Goal: Task Accomplishment & Management: Complete application form

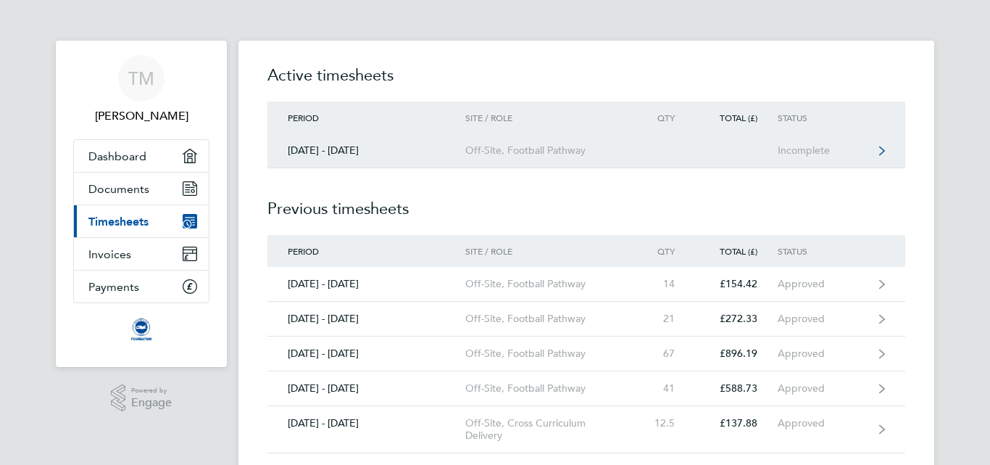
click at [479, 161] on link "[DATE] - [DATE] Off-Site, Football Pathway Incomplete" at bounding box center [586, 150] width 638 height 35
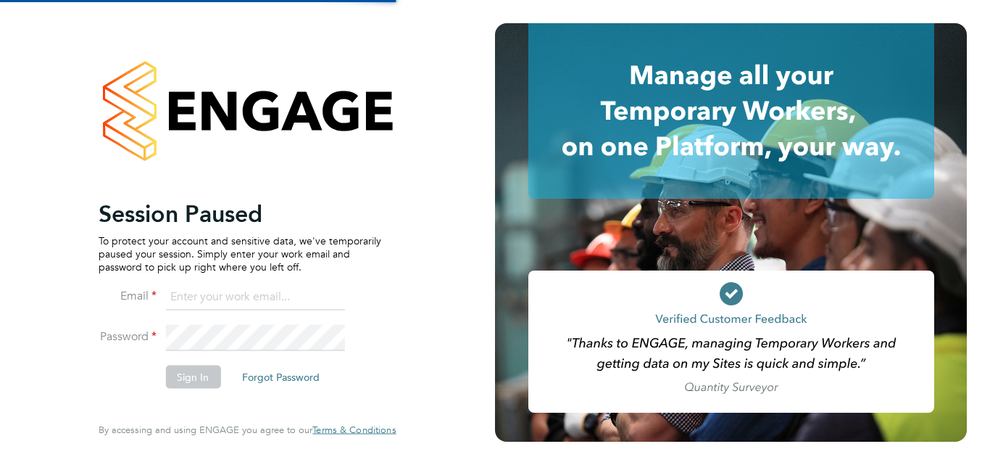
type input "madhani.tyrone@gmail.com"
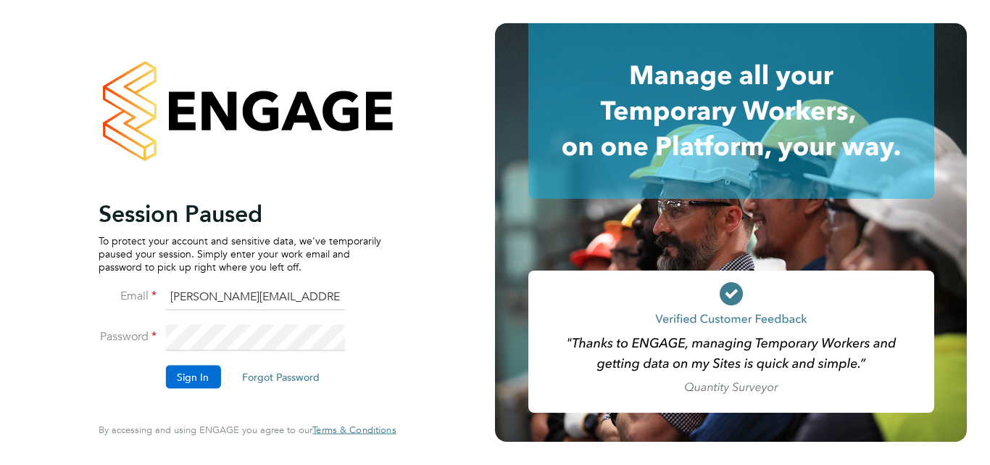
click at [184, 381] on button "Sign In" at bounding box center [192, 376] width 55 height 23
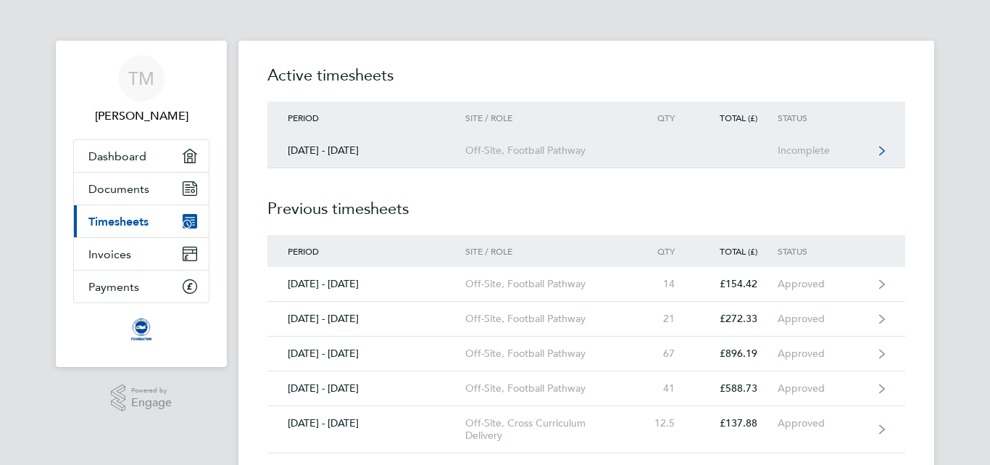
click at [512, 159] on link "[DATE] - [DATE] Off-Site, Football Pathway Incomplete" at bounding box center [586, 150] width 638 height 35
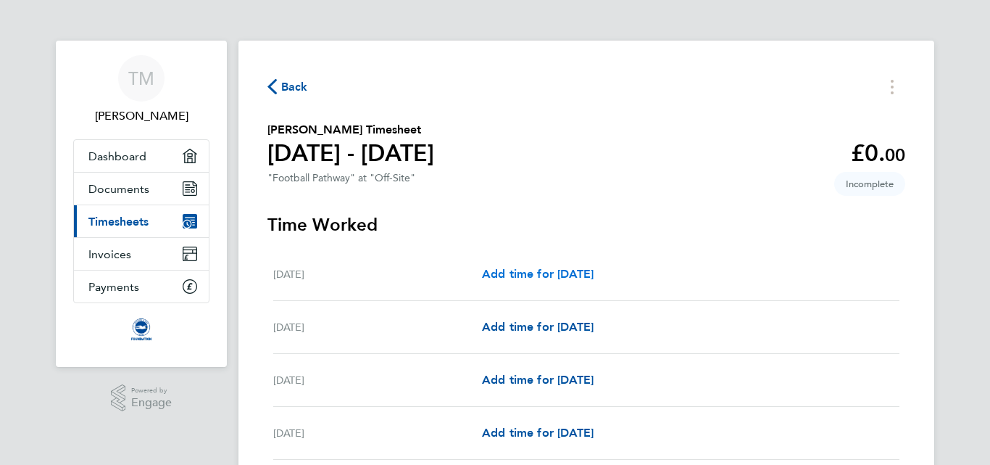
click at [500, 273] on span "Add time for [DATE]" at bounding box center [538, 274] width 112 height 14
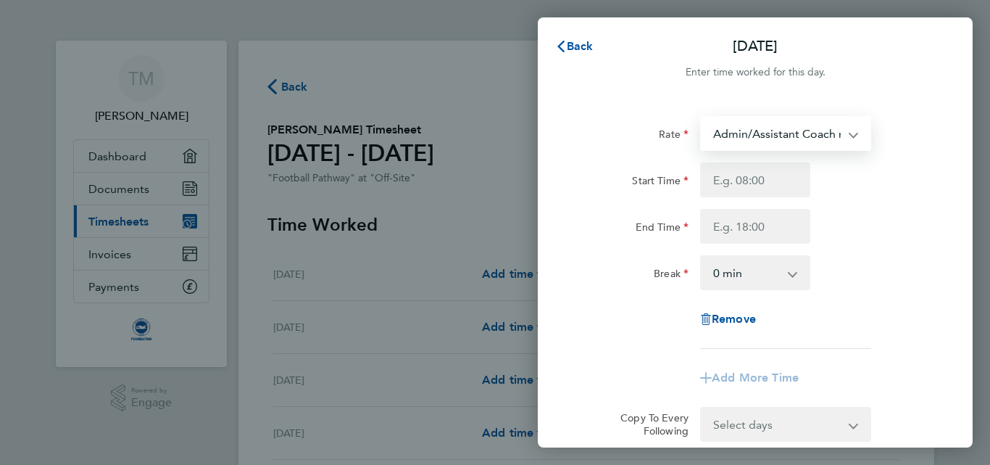
click at [846, 133] on select "Admin/Assistant Coach rate - 12.60 Lead Coach Rate - 16.28" at bounding box center [777, 133] width 151 height 32
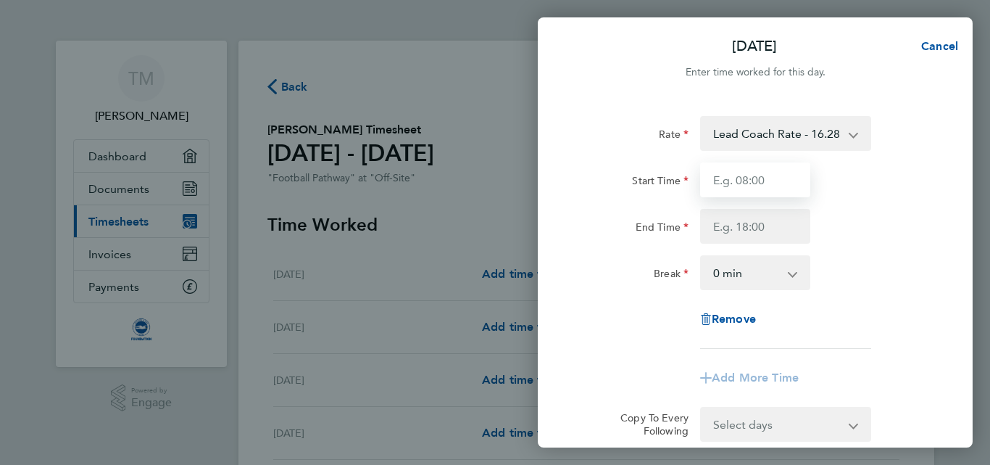
click at [754, 179] on input "Start Time" at bounding box center [755, 179] width 110 height 35
type input "08:30"
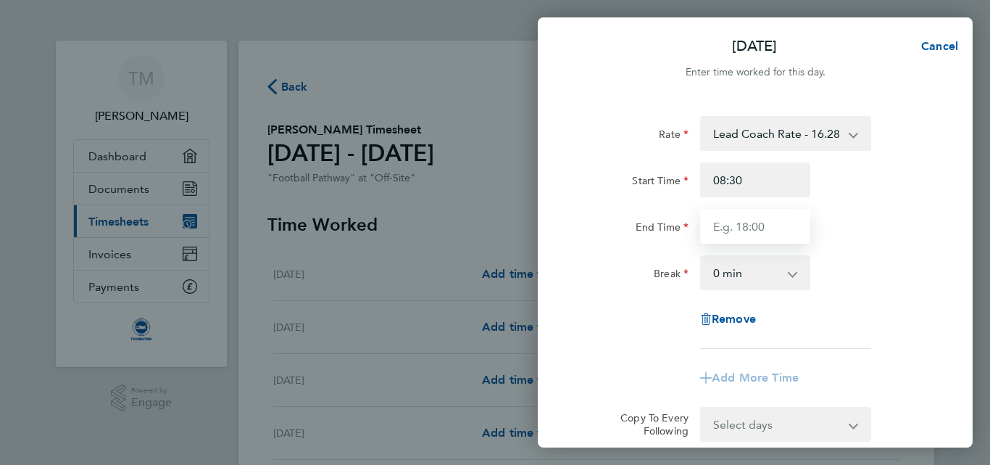
click at [747, 218] on input "End Time" at bounding box center [755, 226] width 110 height 35
type input "15:15"
click at [883, 202] on div "Start Time 08:30 End Time 15:15" at bounding box center [755, 202] width 365 height 81
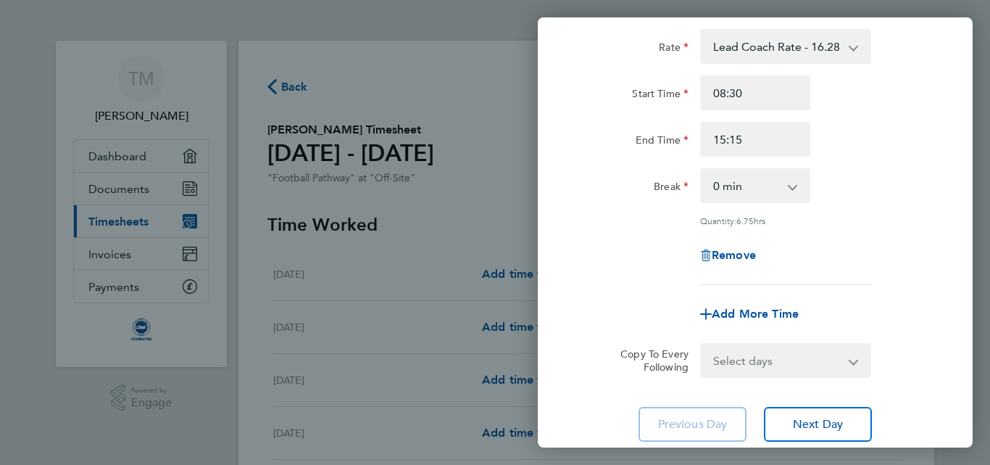
scroll to position [116, 0]
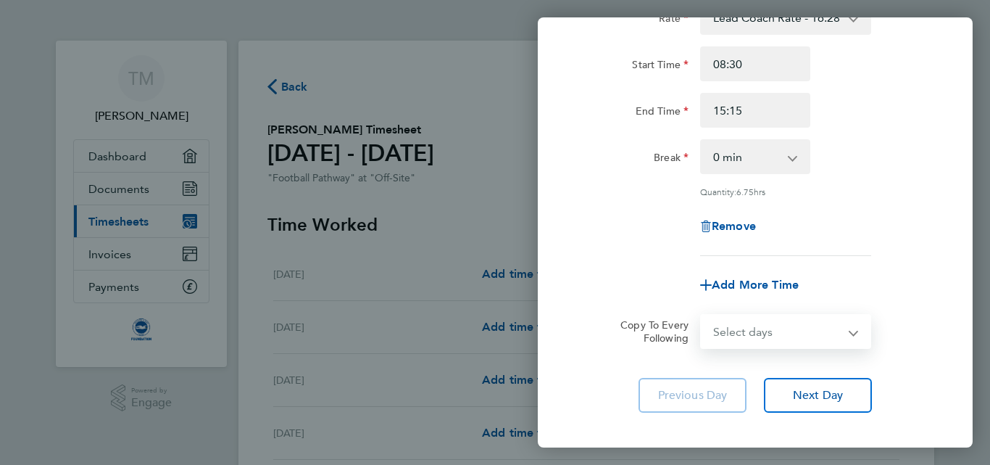
click at [834, 325] on select "Select days Day Weekday (Mon-Fri) Weekend (Sat-Sun) [DATE] [DATE] [DATE] [DATE]…" at bounding box center [778, 331] width 152 height 32
select select "WEEKDAY"
click at [702, 315] on select "Select days Day Weekday (Mon-Fri) Weekend (Sat-Sun) [DATE] [DATE] [DATE] [DATE]…" at bounding box center [778, 331] width 152 height 32
select select "[DATE]"
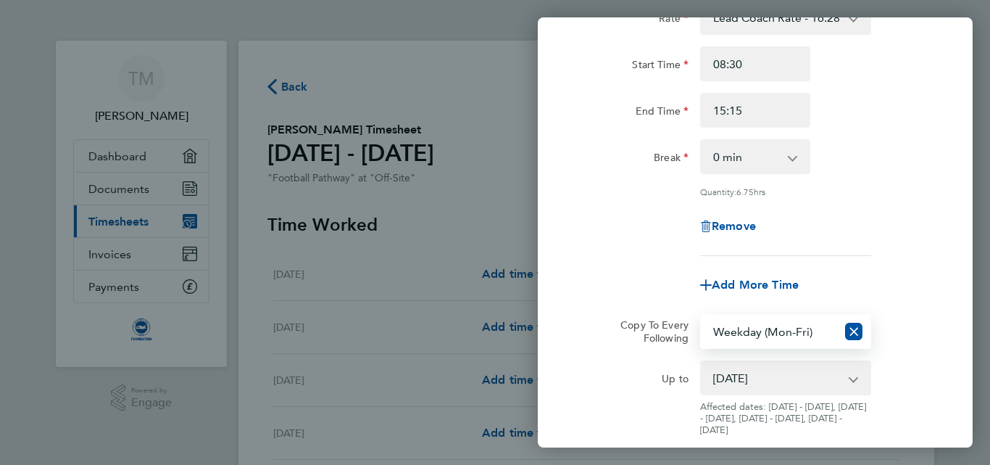
click at [902, 220] on div "Remove" at bounding box center [755, 226] width 365 height 35
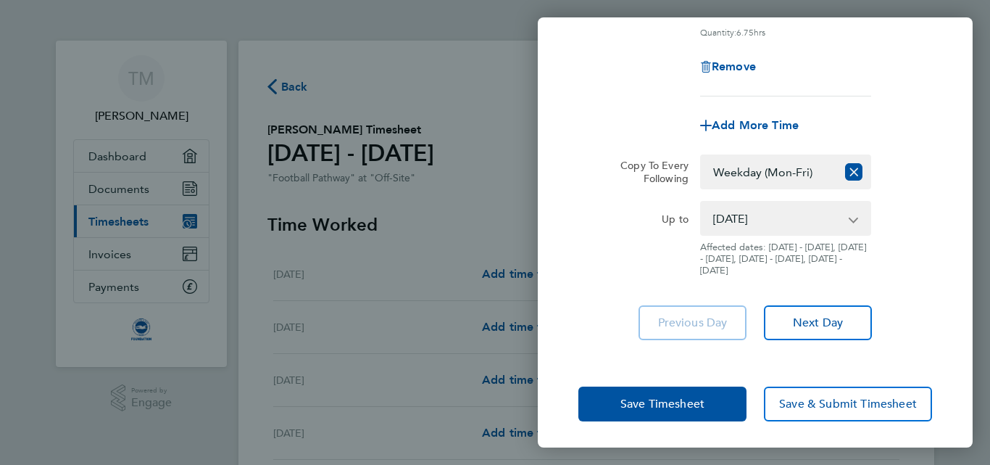
scroll to position [277, 0]
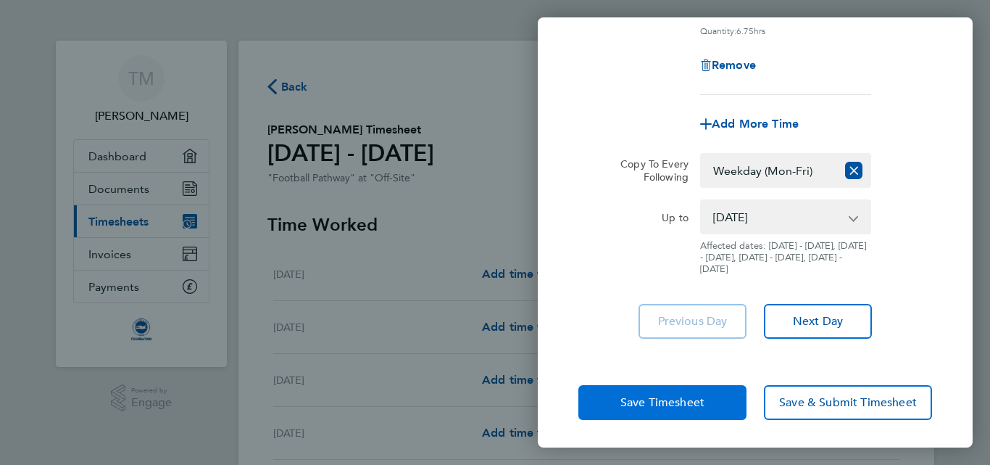
click at [671, 401] on span "Save Timesheet" at bounding box center [662, 402] width 84 height 14
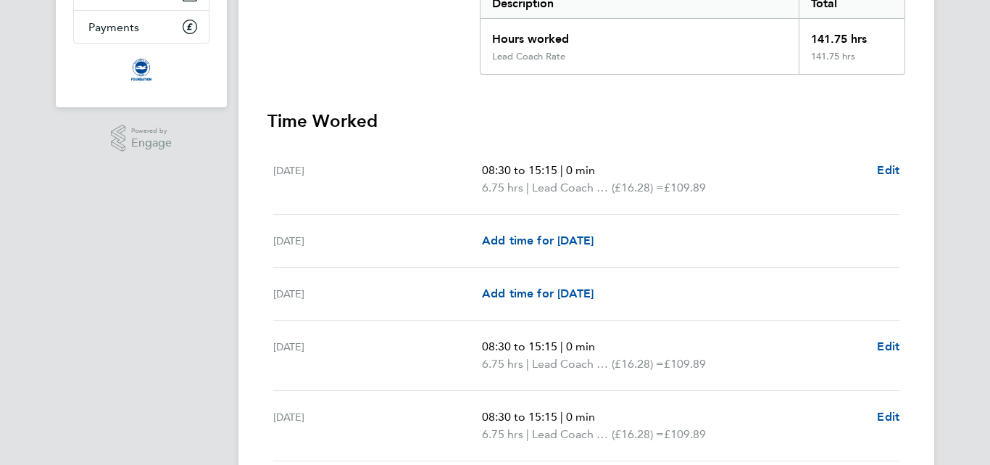
scroll to position [261, 0]
click at [550, 288] on span "Add time for [DATE]" at bounding box center [538, 292] width 112 height 14
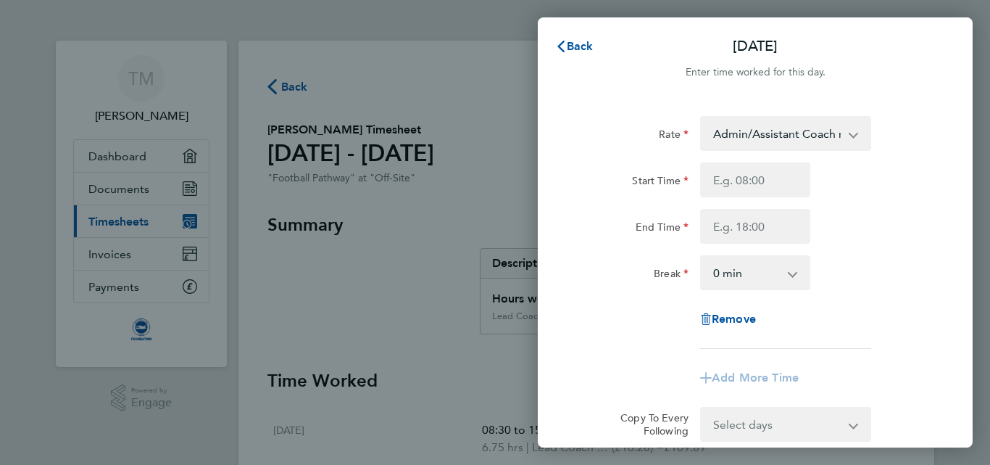
click at [780, 138] on select "Admin/Assistant Coach rate - 12.60 Lead Coach Rate - 16.28" at bounding box center [777, 133] width 151 height 32
click at [747, 178] on input "Start Time" at bounding box center [755, 179] width 110 height 35
type input "09:00"
click at [759, 223] on input "End Time" at bounding box center [755, 226] width 110 height 35
type input "12:00"
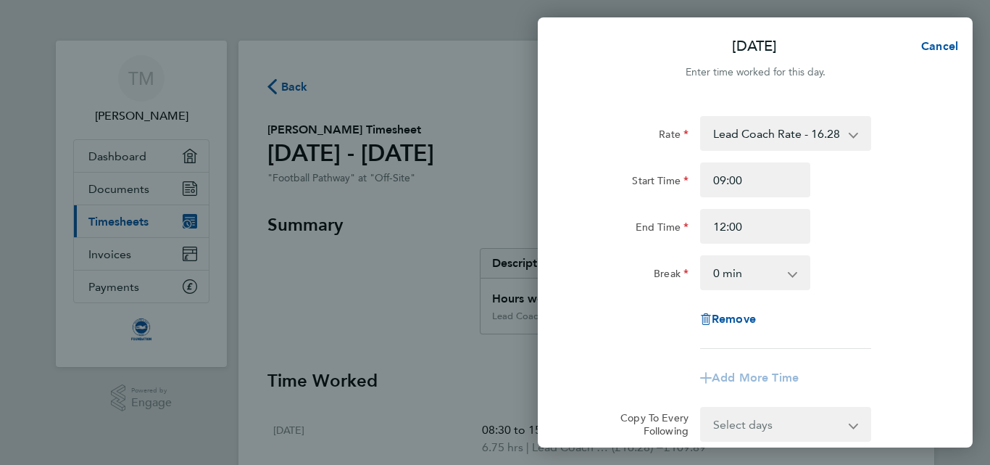
click at [860, 223] on div "End Time 12:00" at bounding box center [755, 226] width 365 height 35
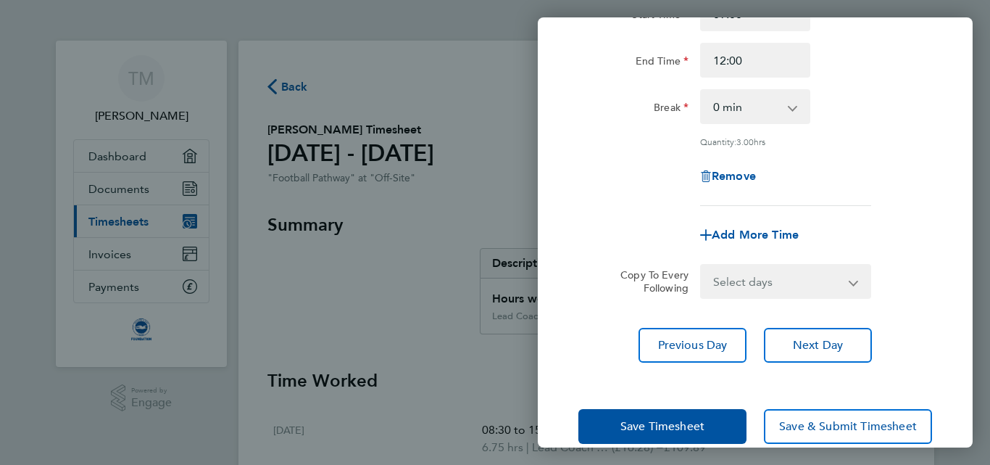
scroll to position [190, 0]
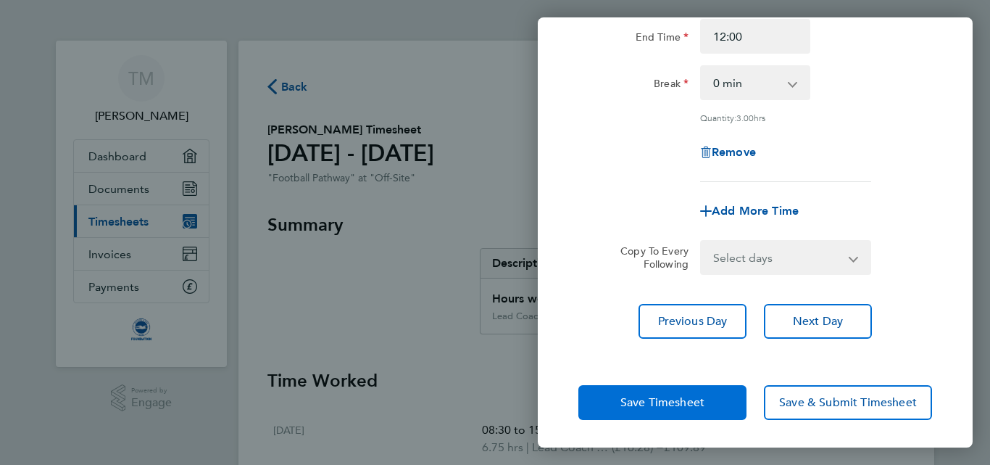
click at [680, 392] on button "Save Timesheet" at bounding box center [662, 402] width 168 height 35
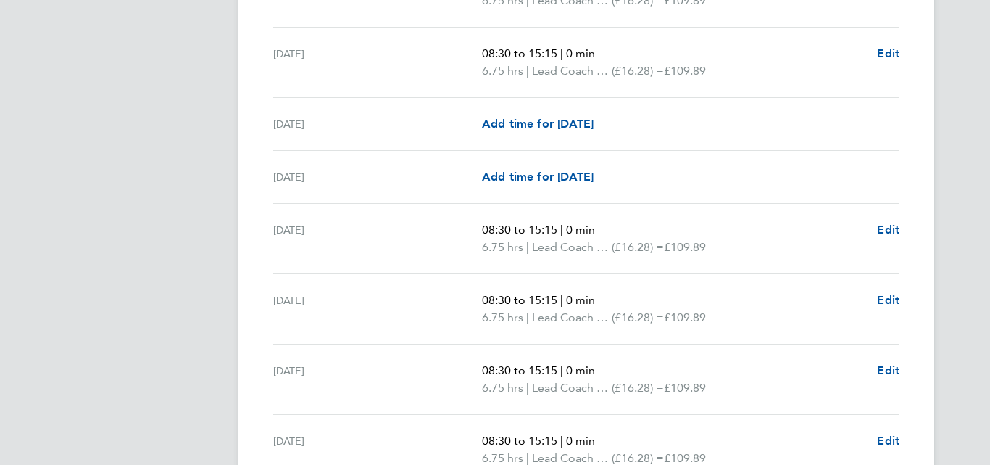
scroll to position [870, 0]
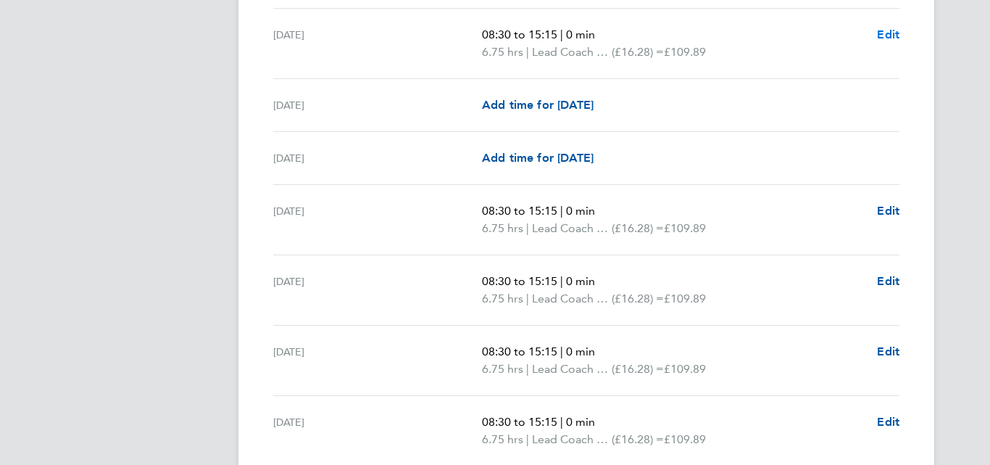
click at [890, 32] on span "Edit" at bounding box center [888, 35] width 22 height 14
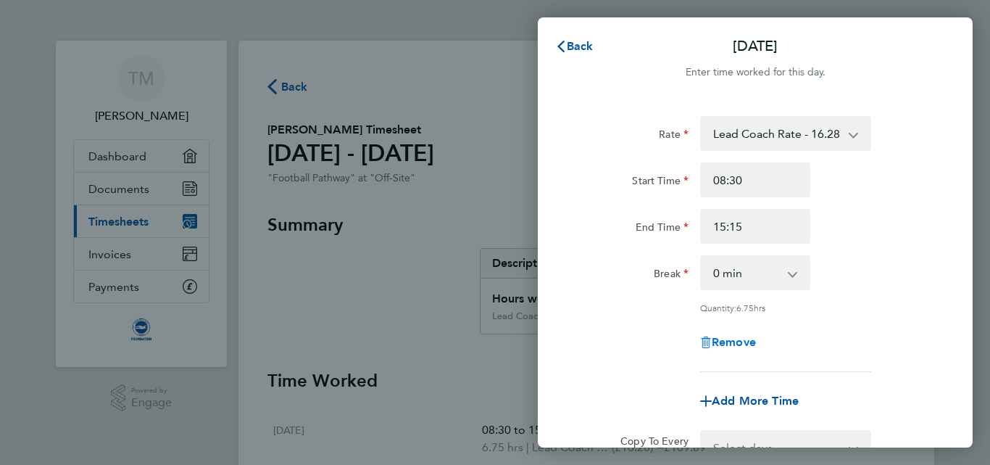
click at [734, 340] on span "Remove" at bounding box center [734, 342] width 44 height 14
select select "null"
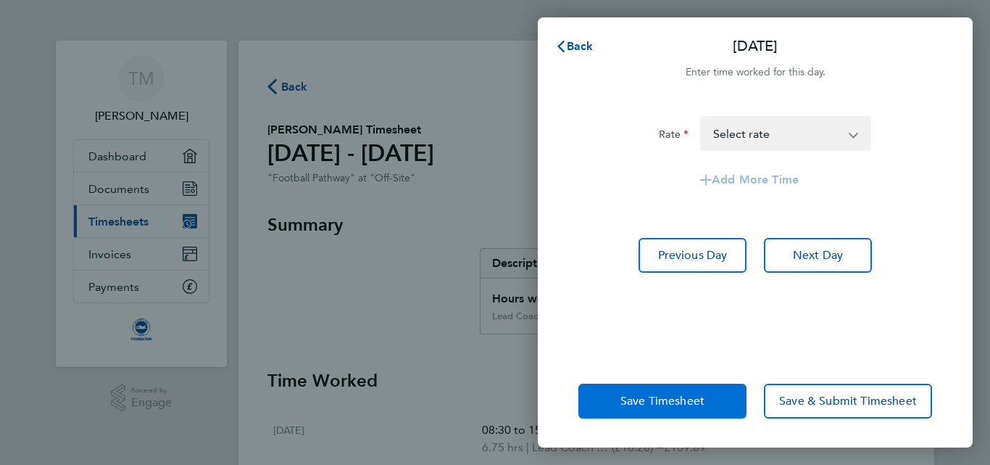
click at [665, 394] on span "Save Timesheet" at bounding box center [662, 401] width 84 height 14
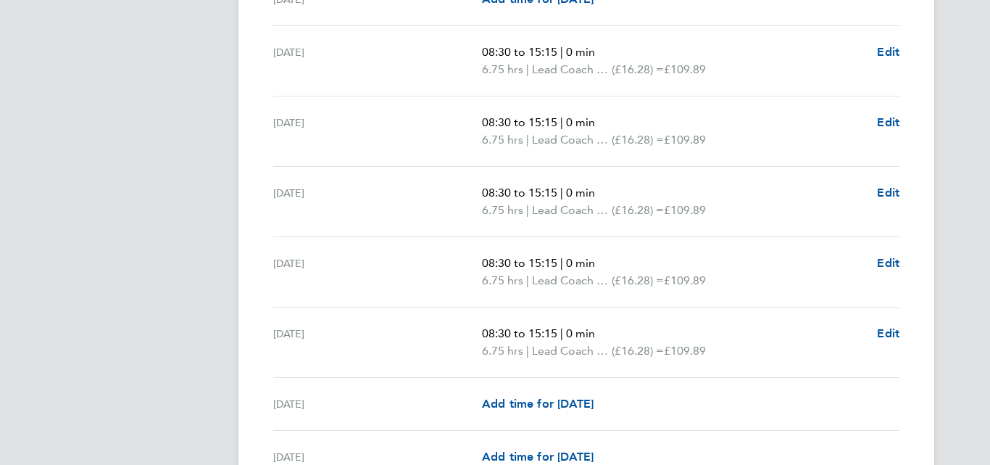
scroll to position [1015, 0]
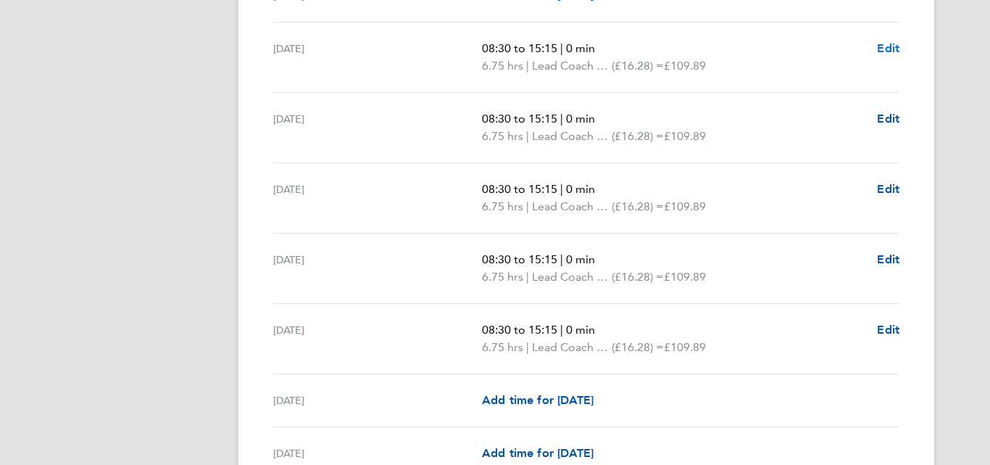
click at [887, 49] on span "Edit" at bounding box center [888, 48] width 22 height 14
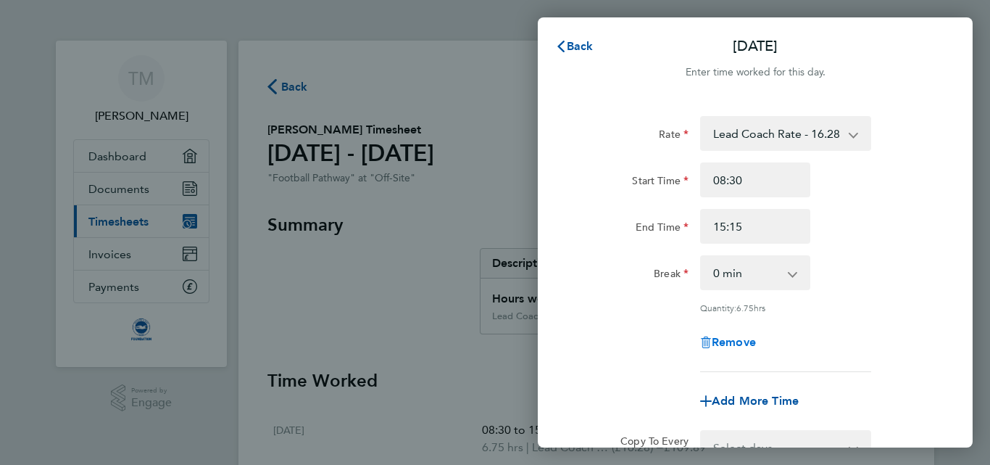
click at [727, 339] on span "Remove" at bounding box center [734, 342] width 44 height 14
select select "null"
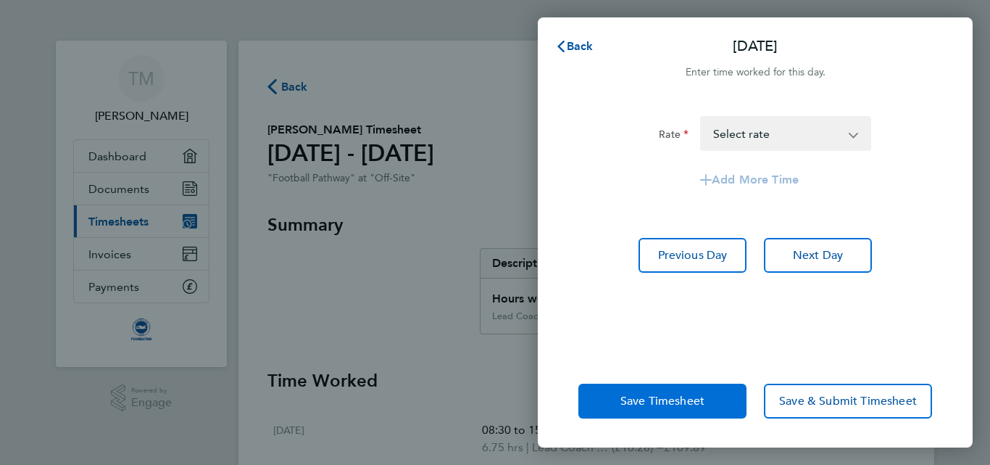
click at [666, 405] on span "Save Timesheet" at bounding box center [662, 401] width 84 height 14
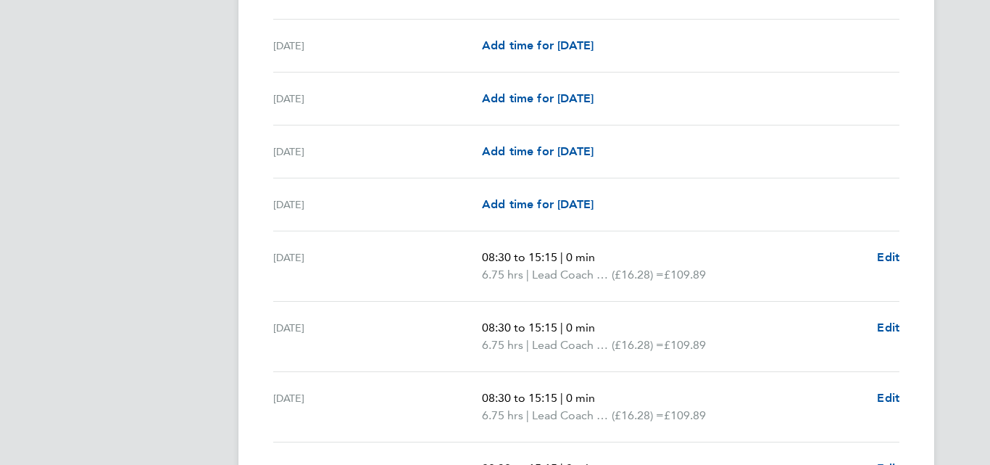
scroll to position [870, 0]
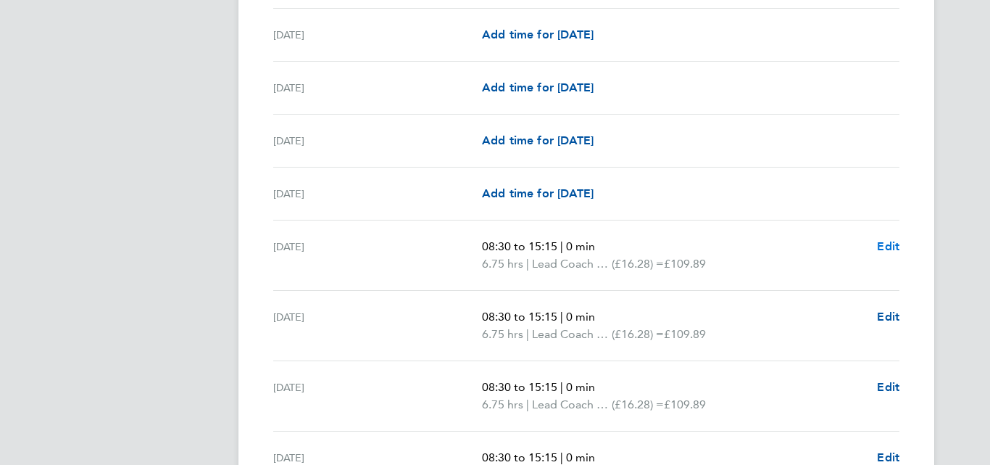
click at [884, 245] on span "Edit" at bounding box center [888, 246] width 22 height 14
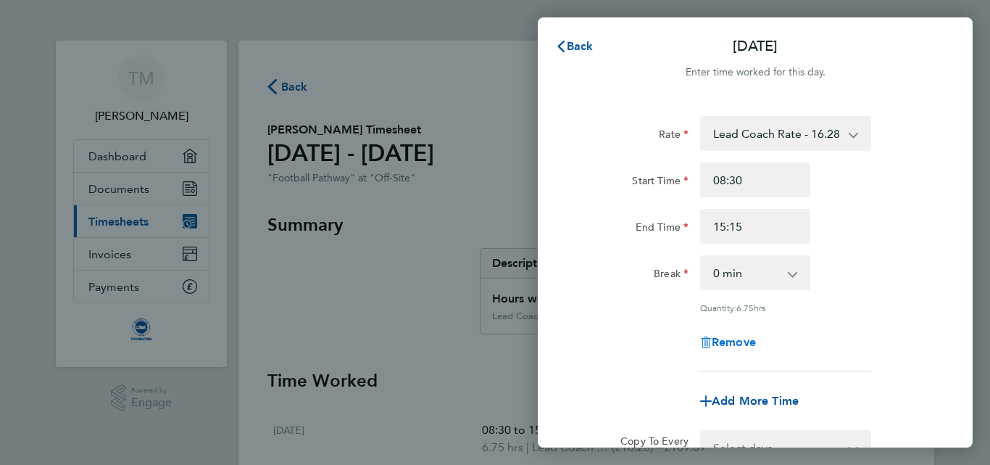
click at [717, 340] on span "Remove" at bounding box center [734, 342] width 44 height 14
select select "null"
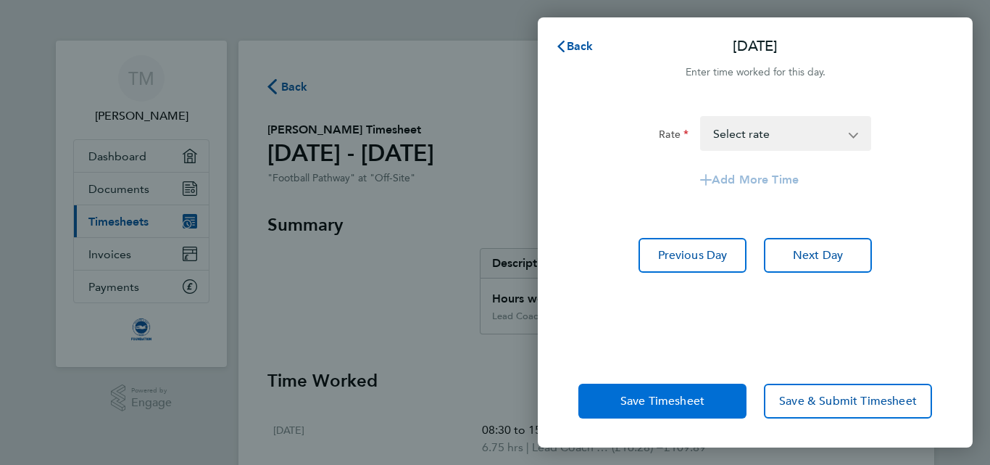
click at [647, 393] on button "Save Timesheet" at bounding box center [662, 400] width 168 height 35
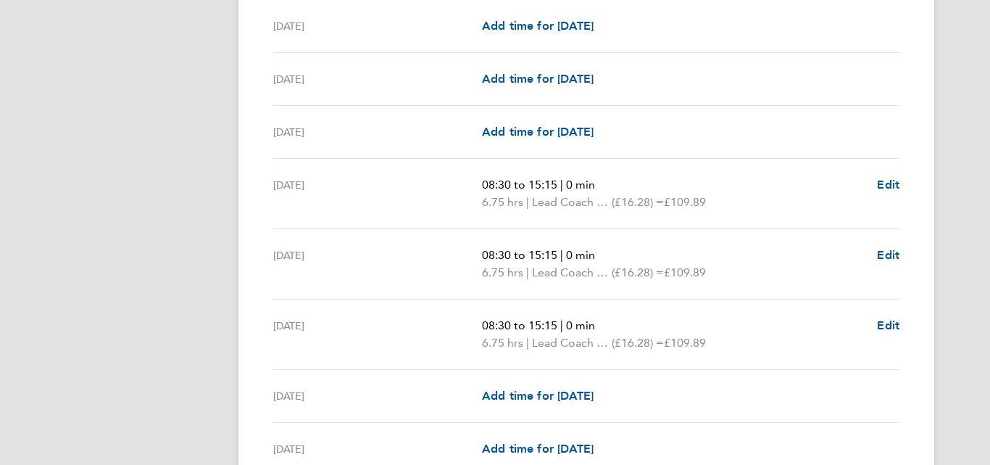
scroll to position [986, 0]
click at [885, 181] on span "Edit" at bounding box center [888, 183] width 22 height 14
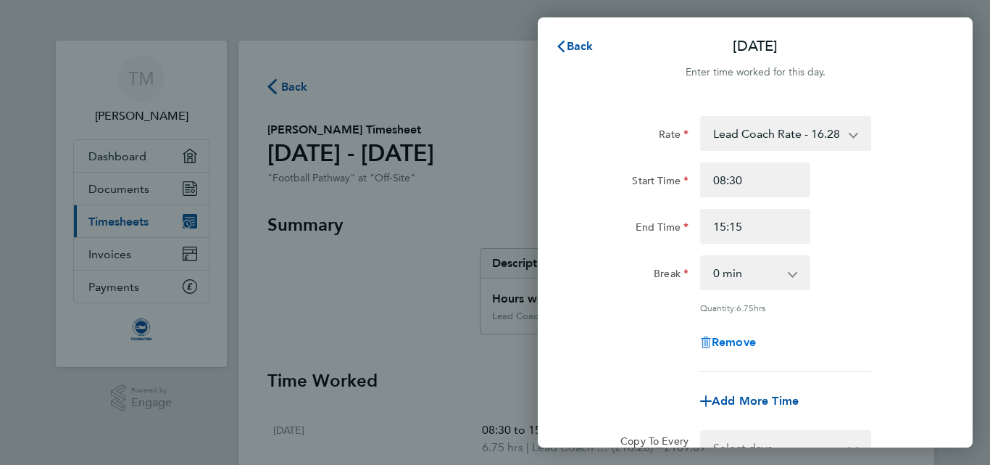
click at [741, 341] on span "Remove" at bounding box center [734, 342] width 44 height 14
select select "null"
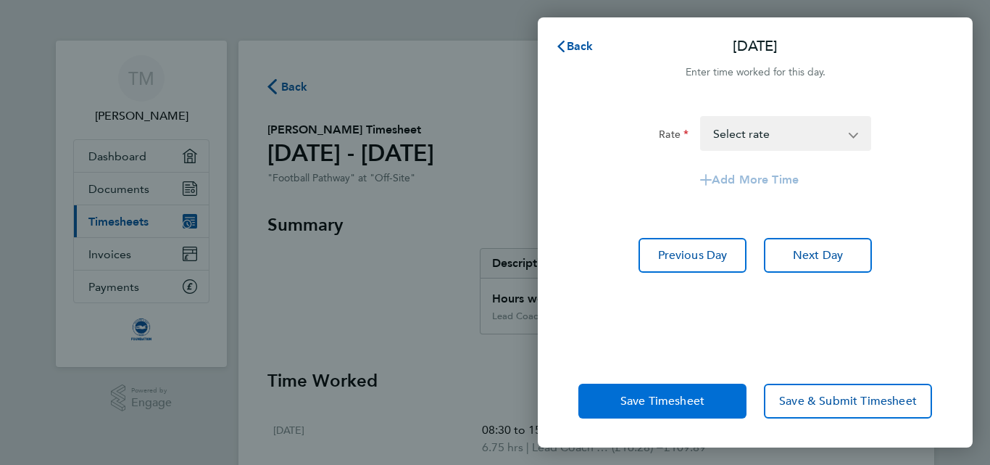
click at [664, 405] on span "Save Timesheet" at bounding box center [662, 401] width 84 height 14
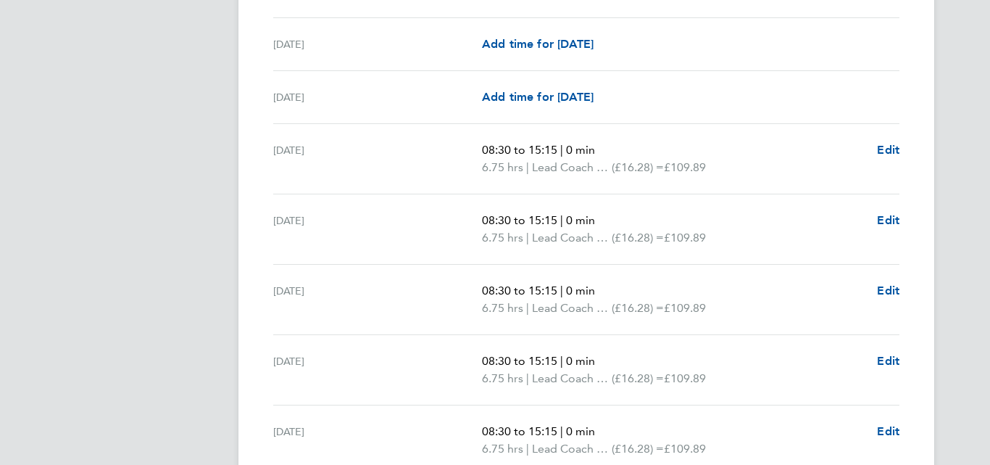
scroll to position [1798, 0]
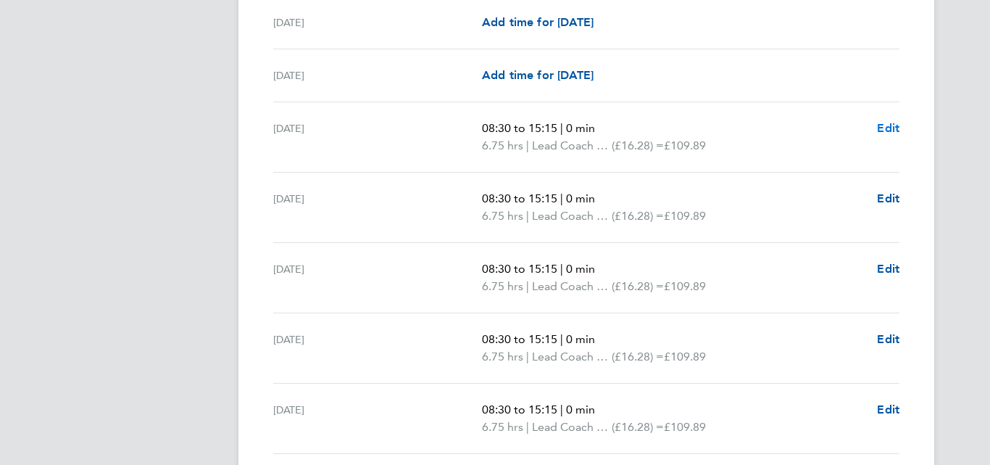
click at [884, 121] on span "Edit" at bounding box center [888, 128] width 22 height 14
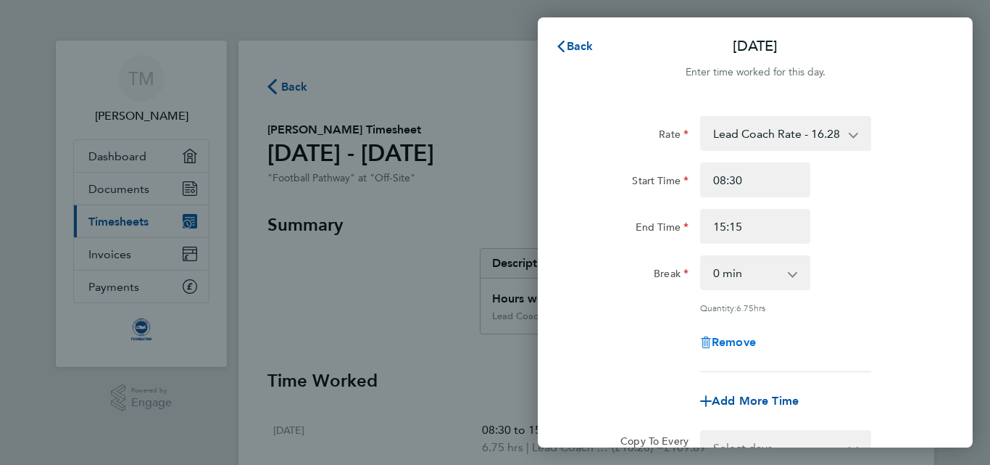
click at [736, 341] on span "Remove" at bounding box center [734, 342] width 44 height 14
select select "null"
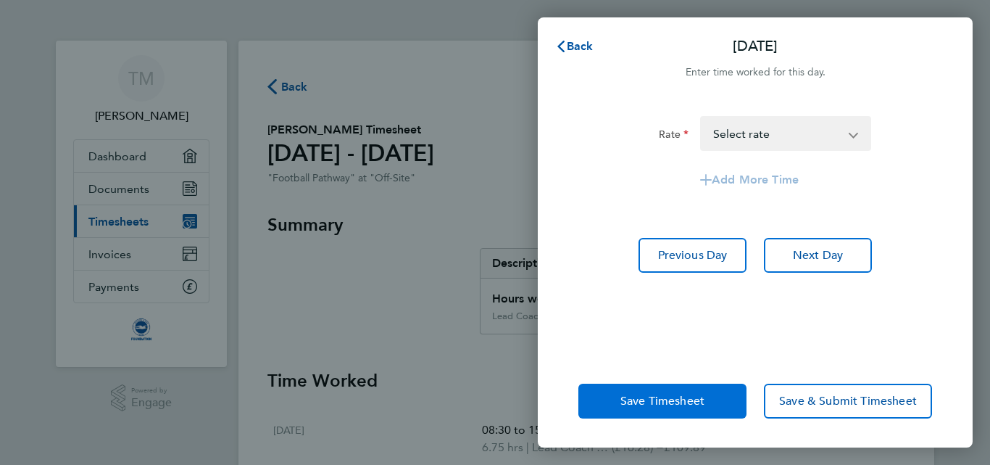
click at [676, 402] on span "Save Timesheet" at bounding box center [662, 401] width 84 height 14
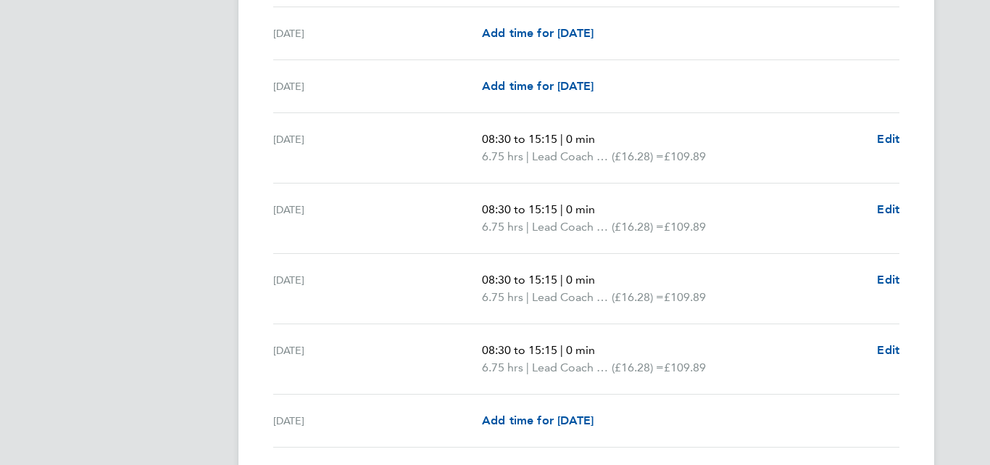
scroll to position [1856, 0]
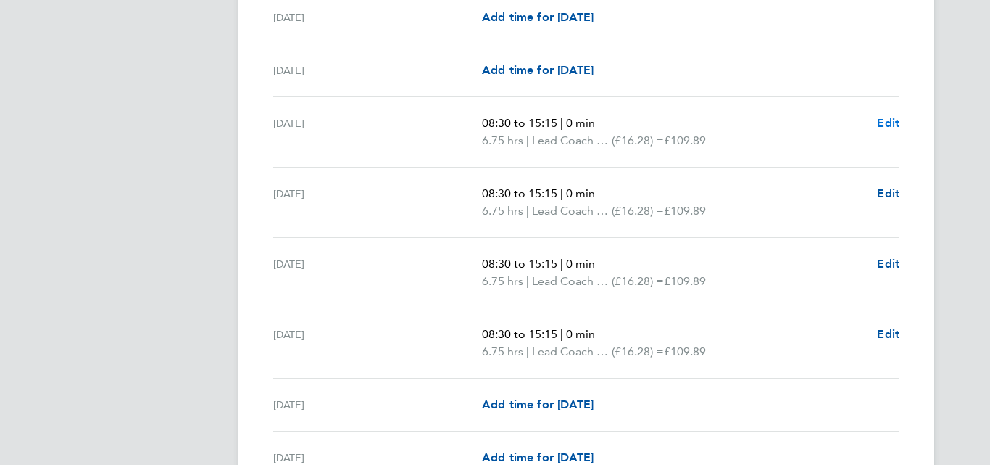
click at [887, 123] on span "Edit" at bounding box center [888, 123] width 22 height 14
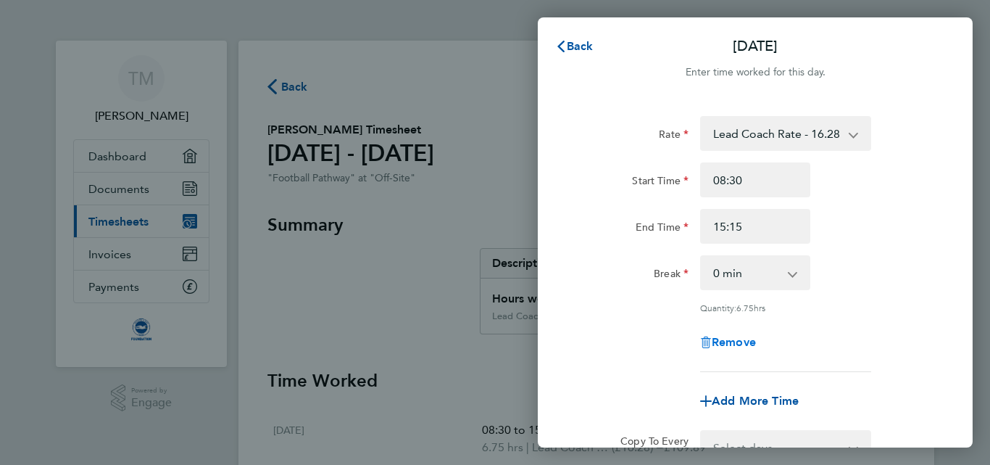
click at [728, 339] on span "Remove" at bounding box center [734, 342] width 44 height 14
select select "null"
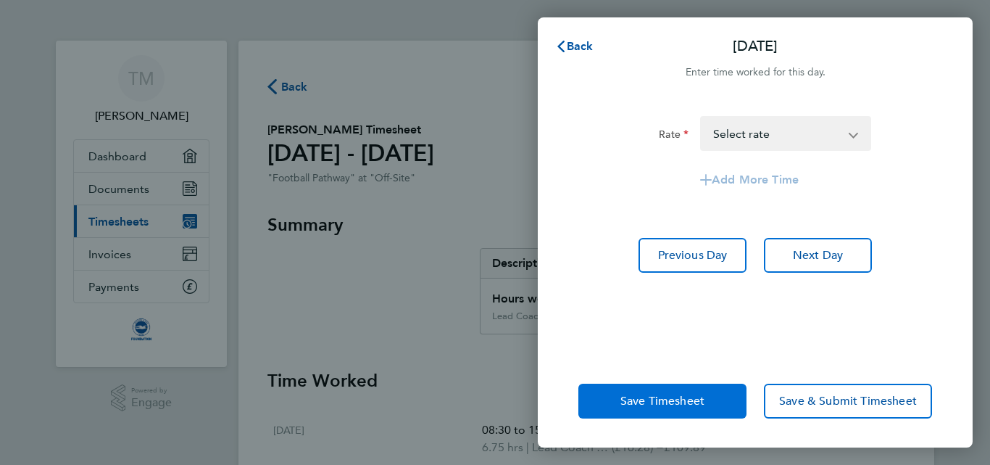
click at [659, 403] on span "Save Timesheet" at bounding box center [662, 401] width 84 height 14
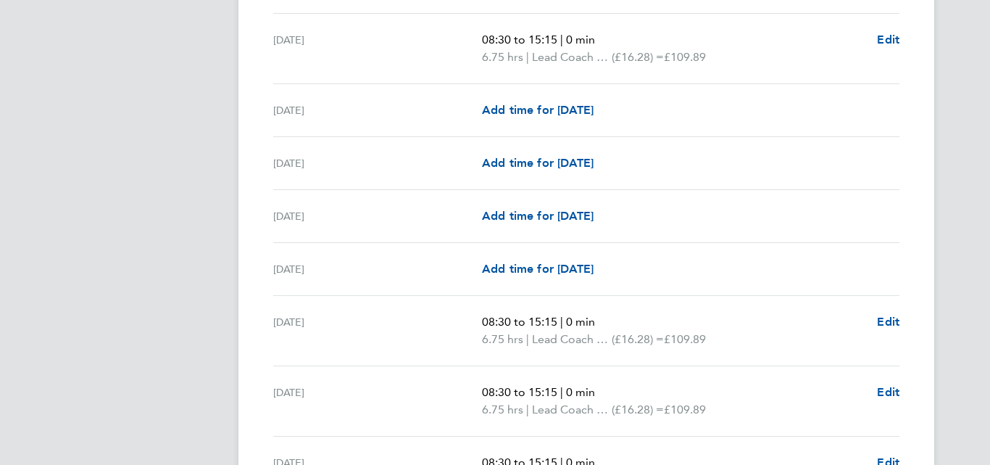
scroll to position [1711, 0]
click at [889, 320] on span "Edit" at bounding box center [888, 321] width 22 height 14
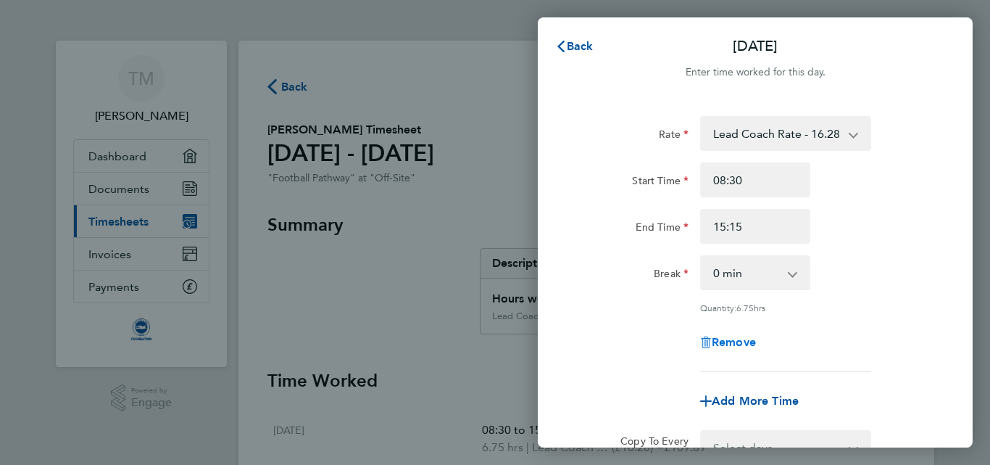
click at [726, 344] on span "Remove" at bounding box center [734, 342] width 44 height 14
select select "null"
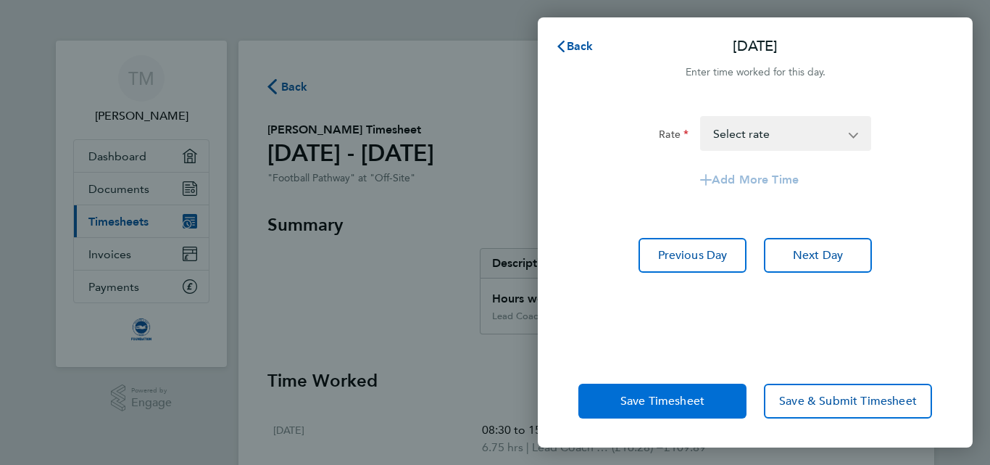
click at [689, 399] on span "Save Timesheet" at bounding box center [662, 401] width 84 height 14
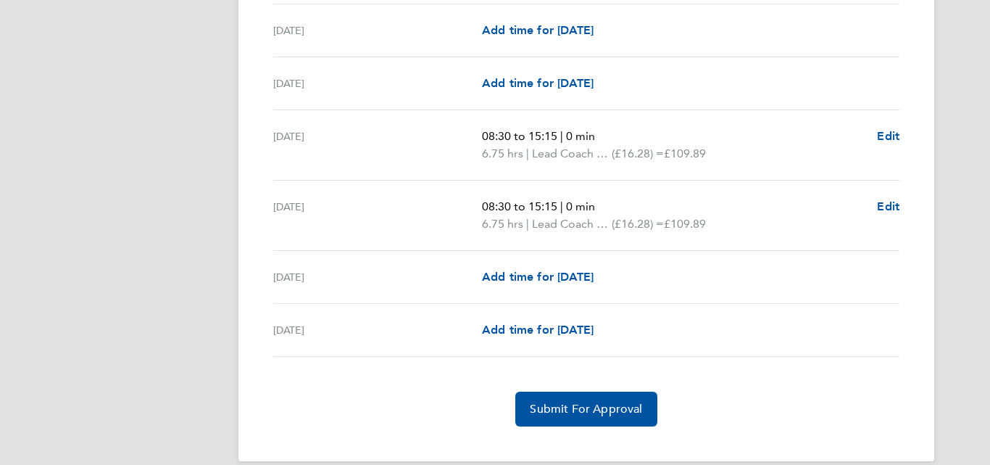
scroll to position [1968, 0]
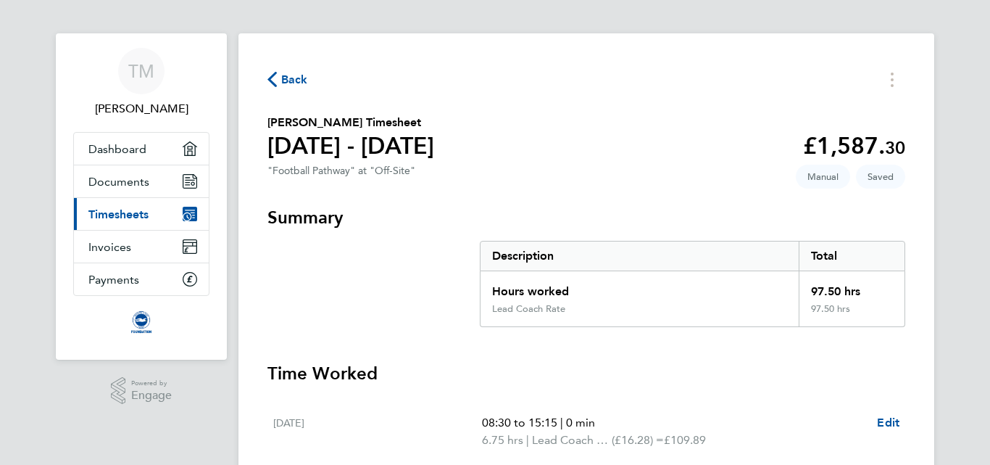
scroll to position [0, 0]
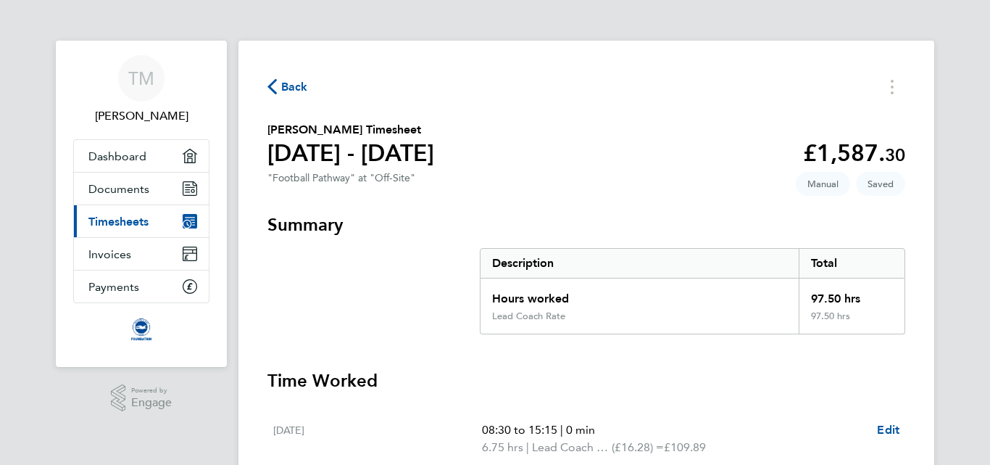
click at [287, 84] on span "Back" at bounding box center [294, 86] width 27 height 17
